Goal: Navigation & Orientation: Find specific page/section

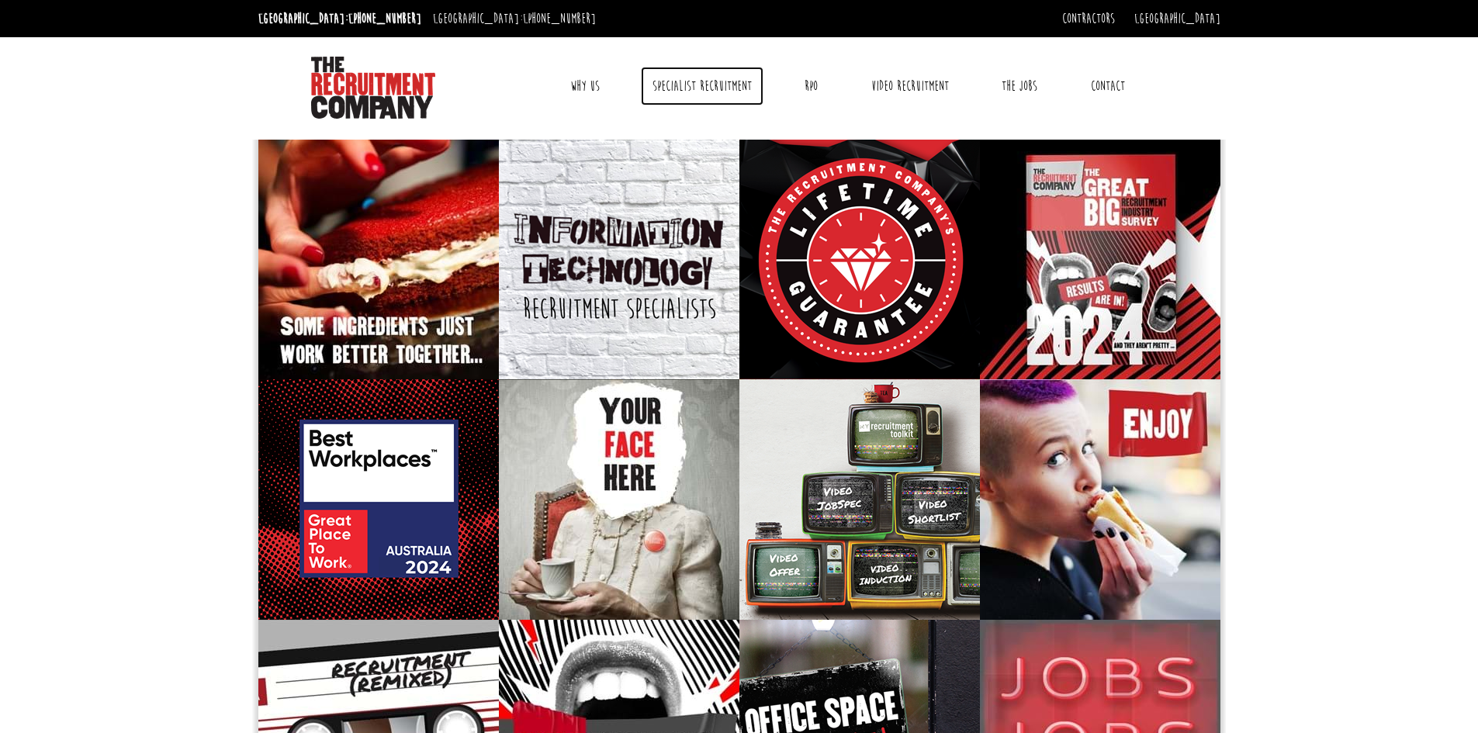
click at [694, 83] on link "Specialist Recruitment" at bounding box center [702, 86] width 123 height 39
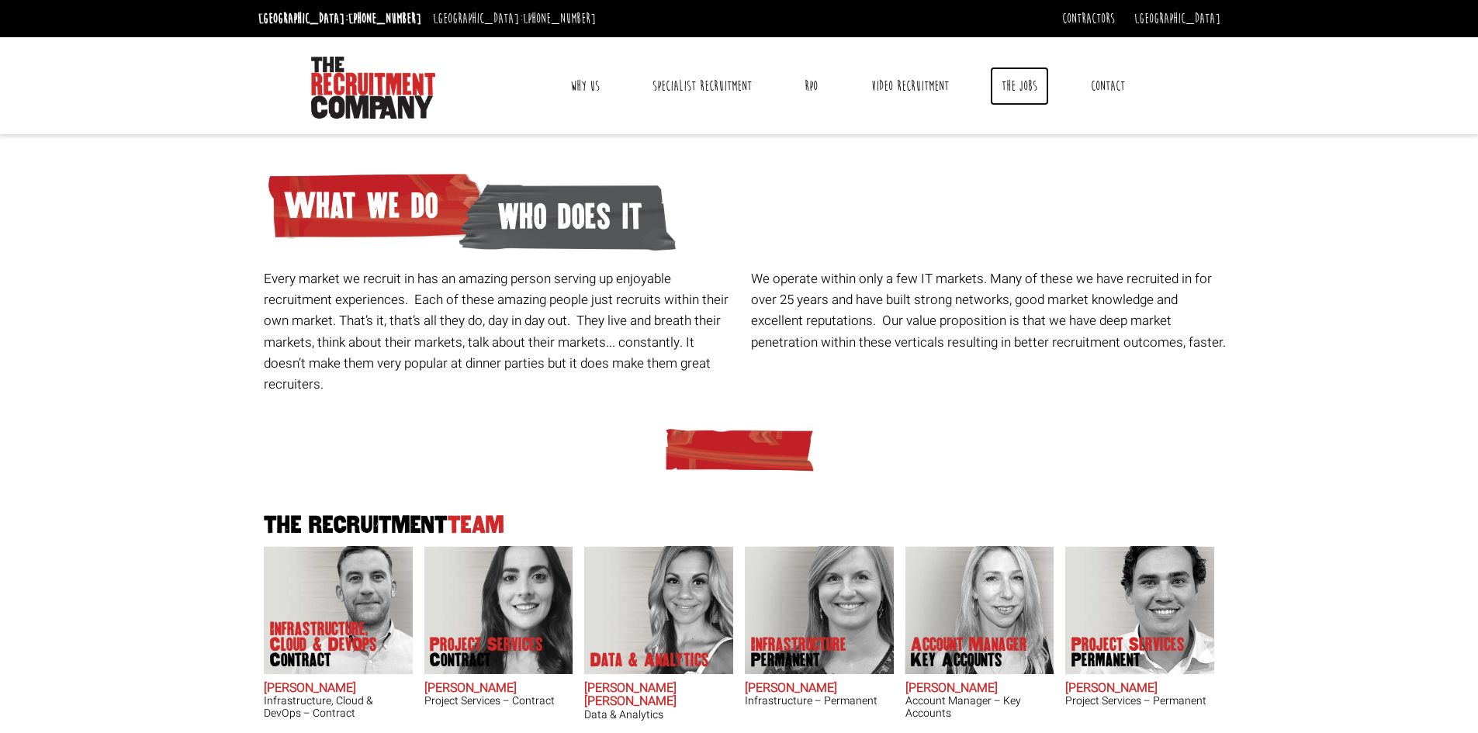
click at [1010, 89] on link "The Jobs" at bounding box center [1019, 86] width 59 height 39
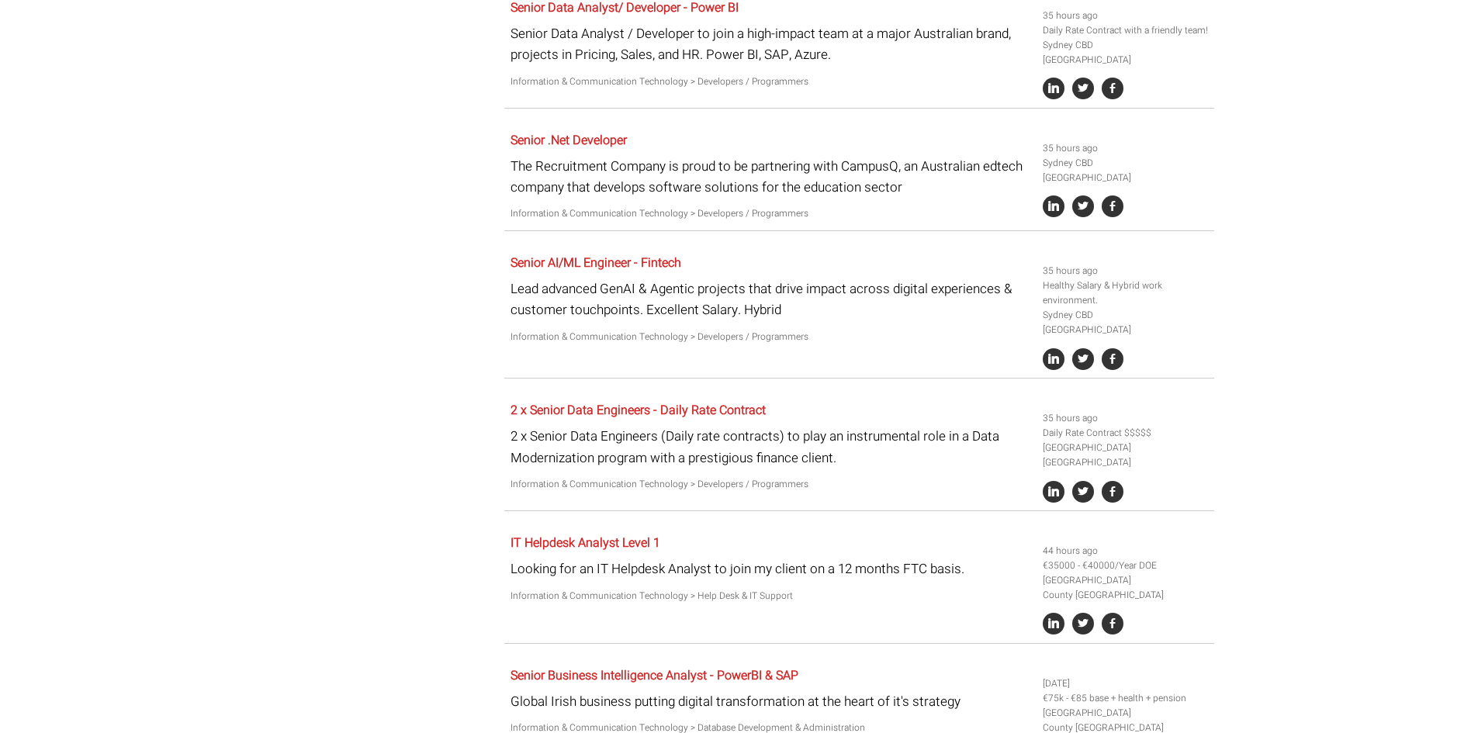
scroll to position [2172, 0]
